Goal: Find specific page/section: Locate item on page

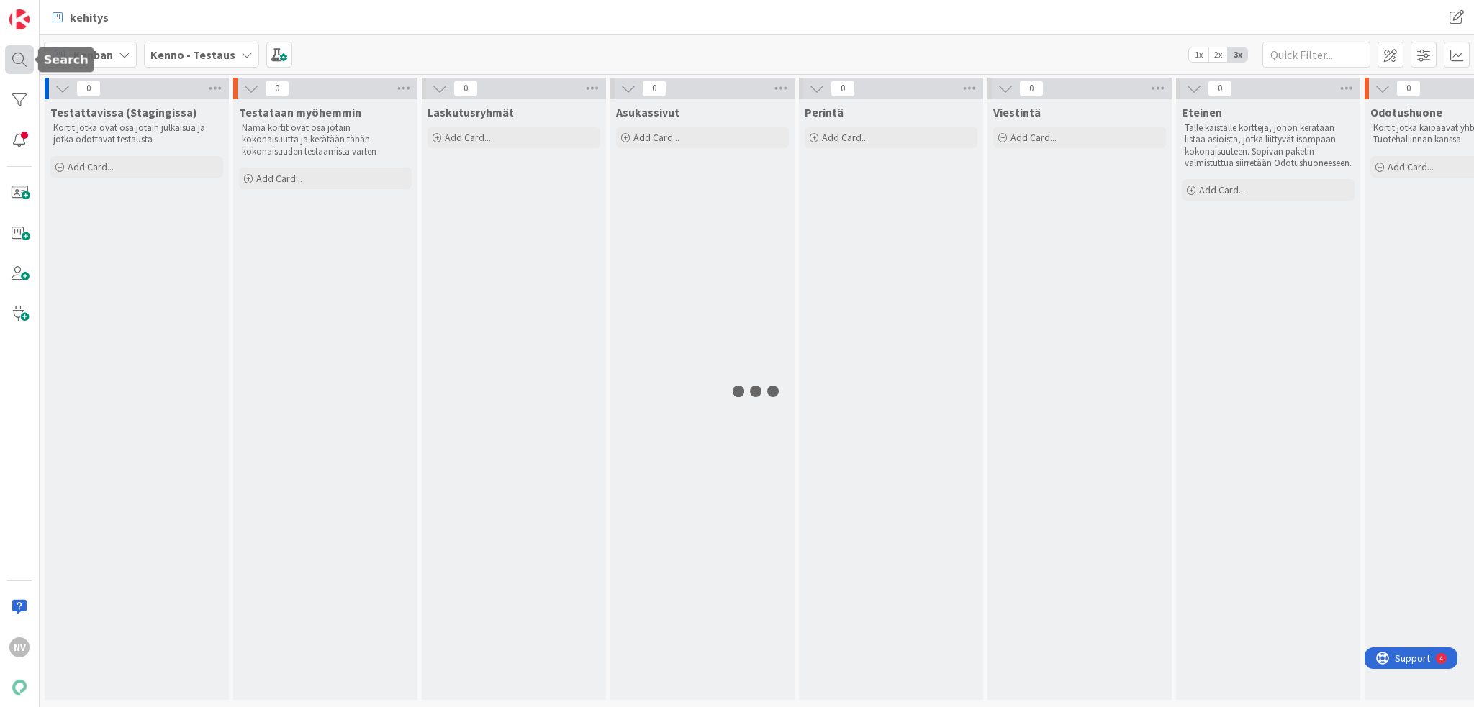
click at [12, 56] on div at bounding box center [19, 59] width 29 height 29
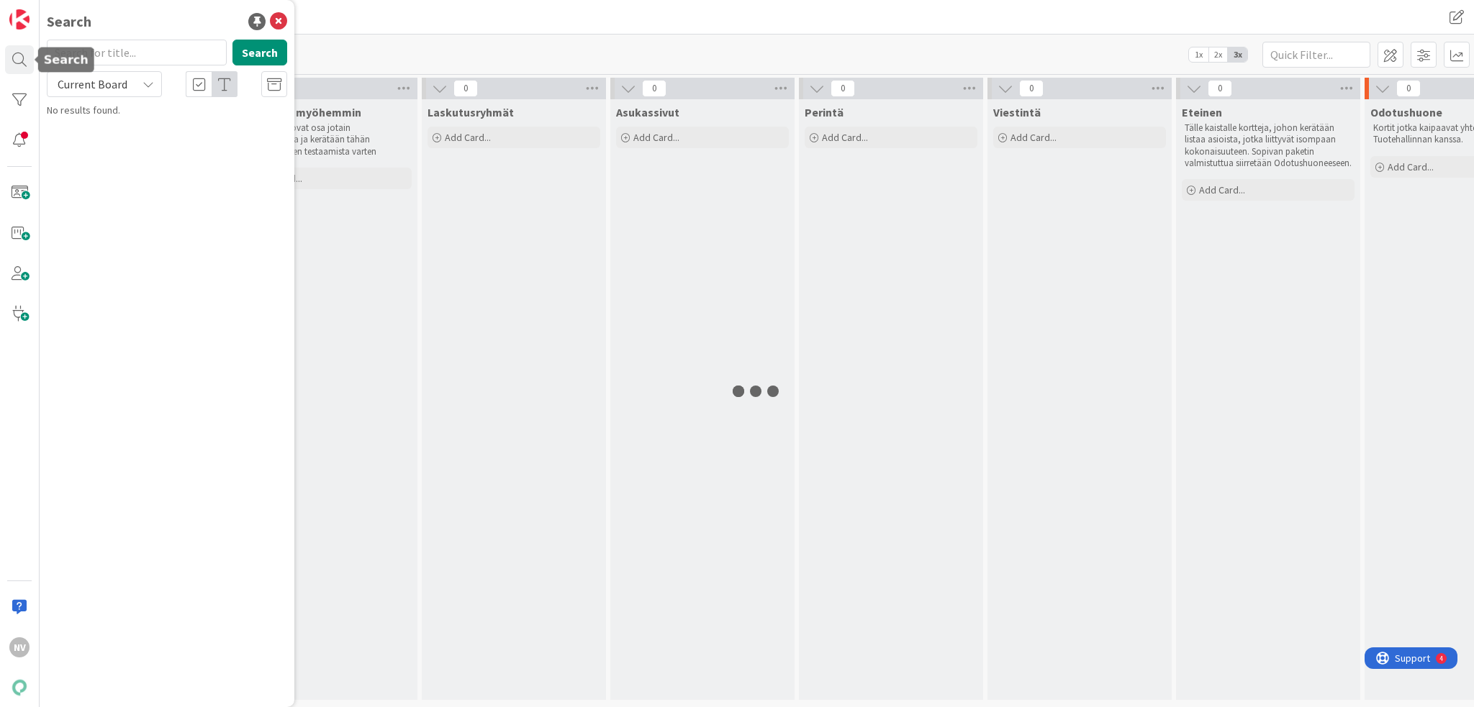
click at [139, 51] on input "text" at bounding box center [137, 53] width 180 height 26
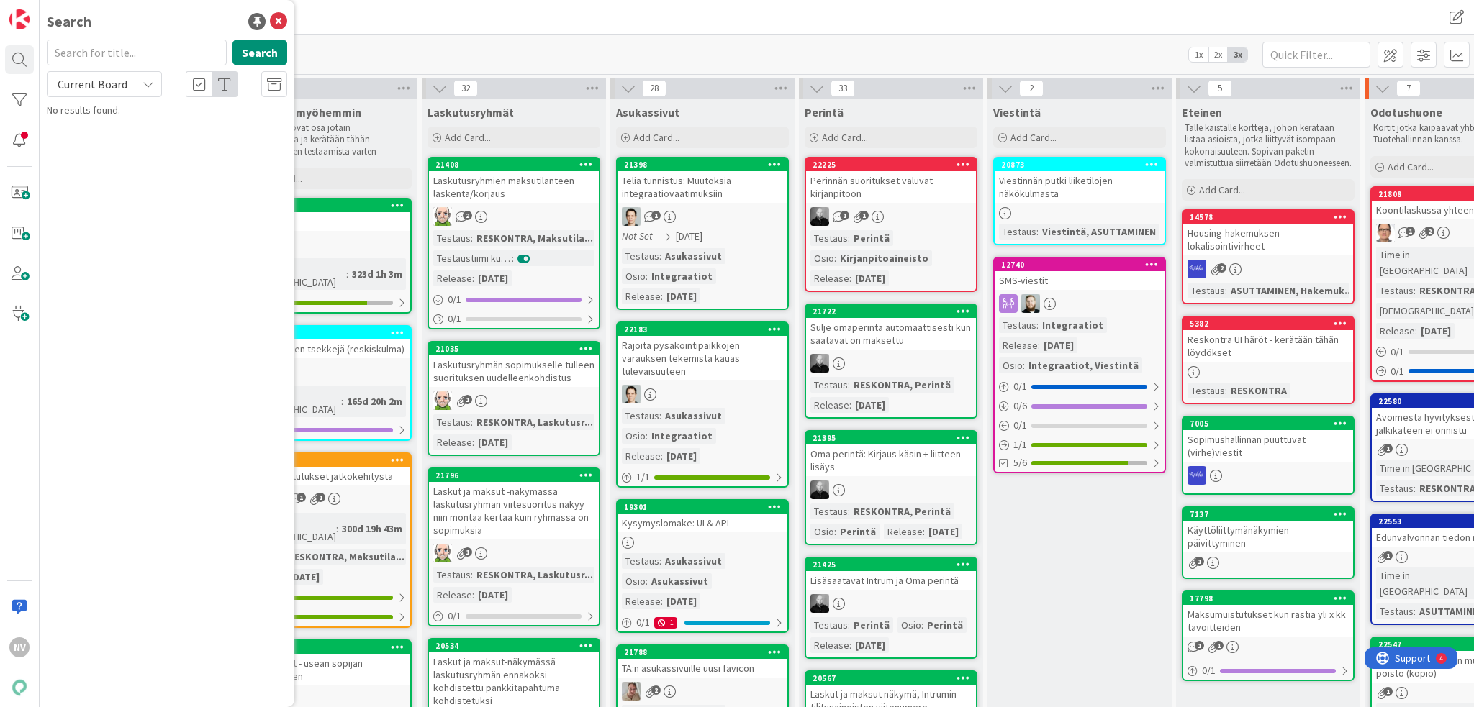
click at [104, 56] on input "text" at bounding box center [137, 53] width 180 height 26
click at [146, 83] on icon at bounding box center [148, 84] width 12 height 12
click at [138, 140] on span "All Boards" at bounding box center [130, 144] width 150 height 22
click at [135, 53] on input "Luottotappio" at bounding box center [137, 53] width 180 height 26
click at [256, 48] on button "Search" at bounding box center [259, 53] width 55 height 26
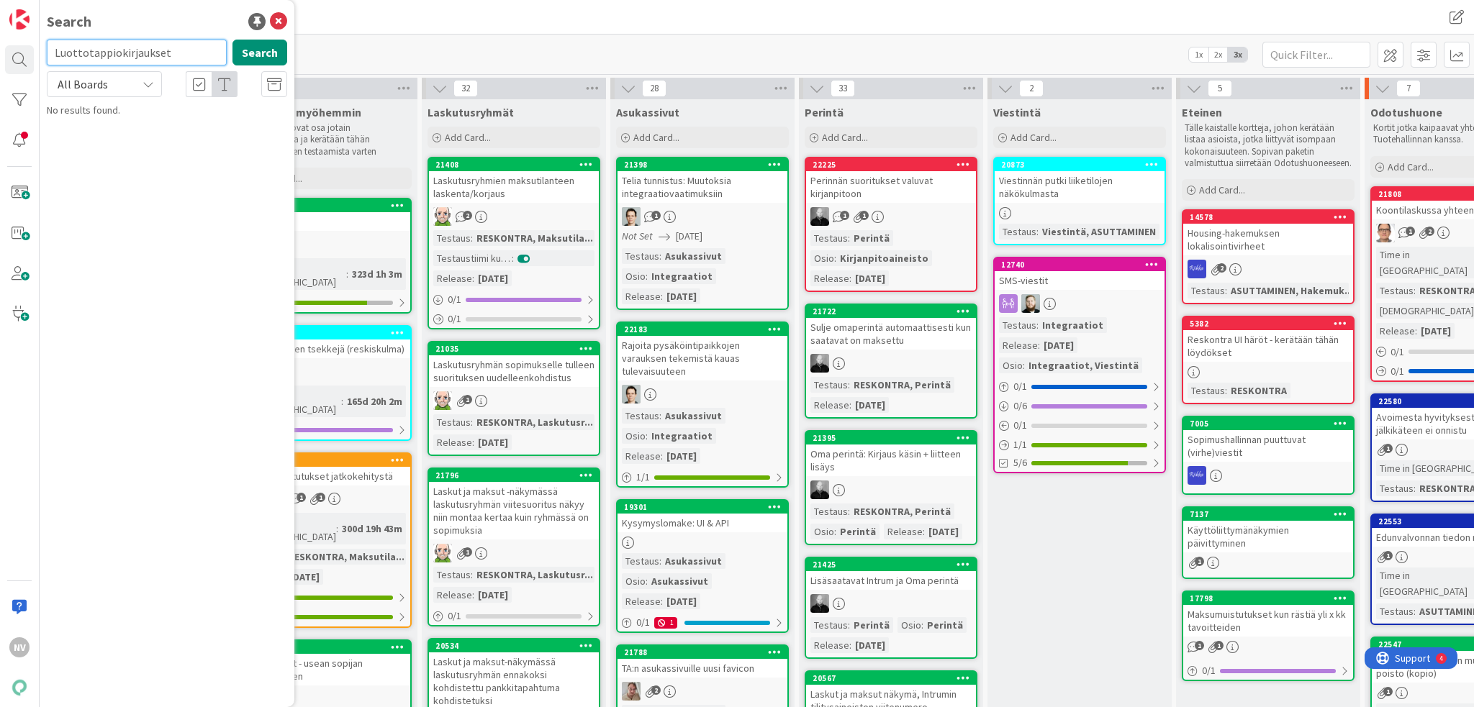
drag, startPoint x: 169, startPoint y: 55, endPoint x: 70, endPoint y: 52, distance: 99.4
click at [72, 52] on input "Luottotappiokirjaukset" at bounding box center [137, 53] width 180 height 26
type input "L"
click at [475, 44] on div "[PERSON_NAME] - Testaus 1x 2x 3x" at bounding box center [757, 55] width 1434 height 40
